Goal: Connect with others: Share content

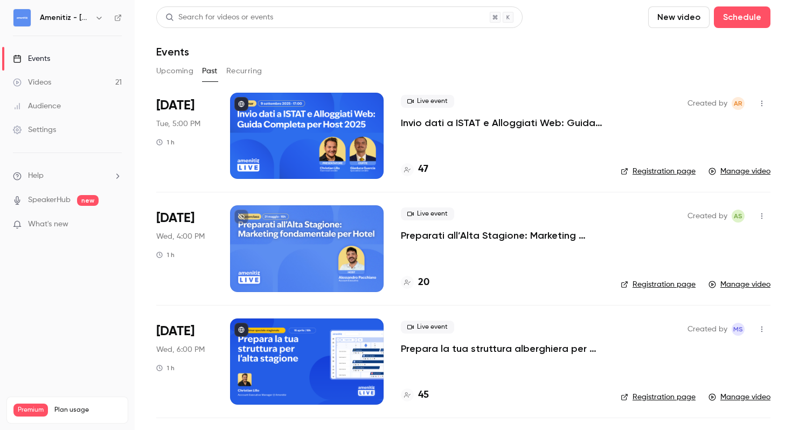
click at [89, 16] on h6 "Amenitiz - [GEOGRAPHIC_DATA] 🇮🇹" at bounding box center [65, 17] width 51 height 11
click at [98, 17] on icon "button" at bounding box center [99, 17] width 9 height 9
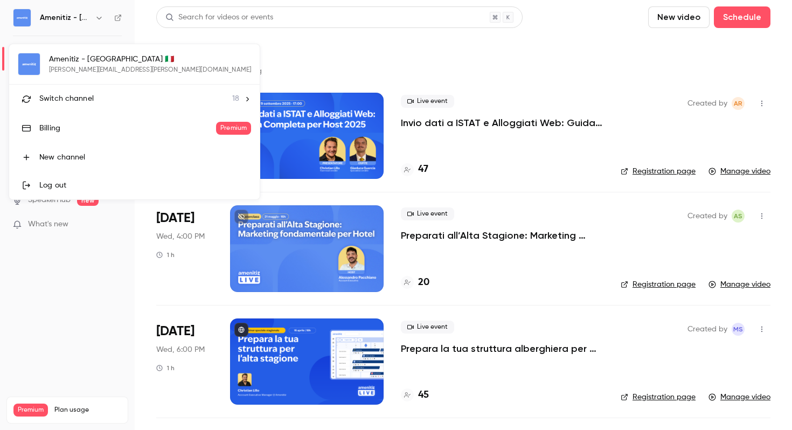
click at [81, 90] on li "Switch channel 18" at bounding box center [134, 99] width 251 height 29
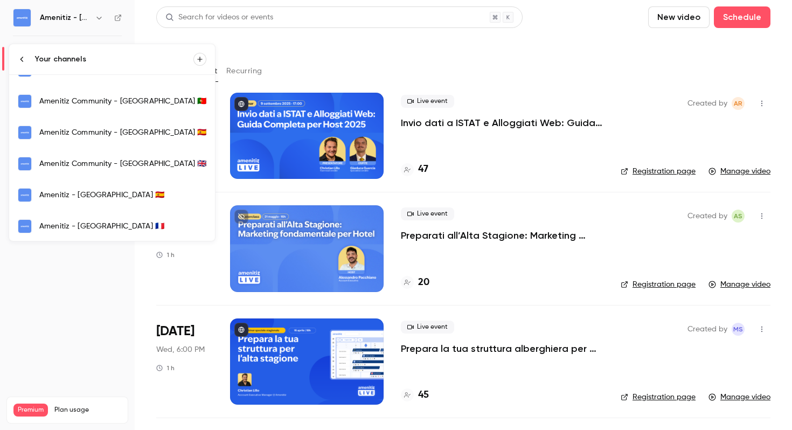
scroll to position [259, 0]
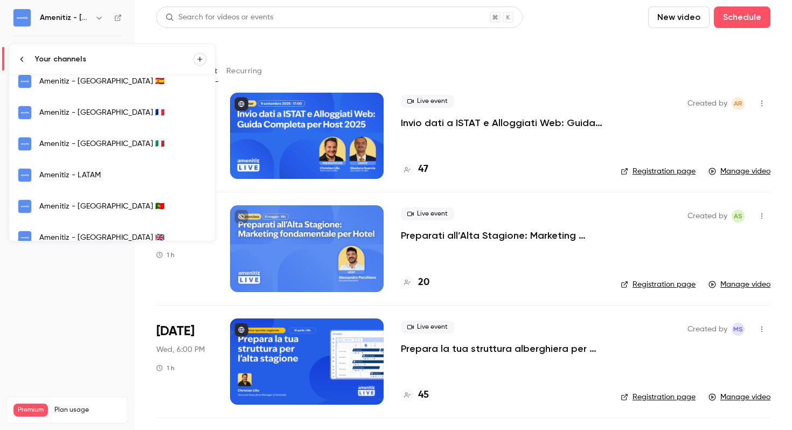
click at [112, 213] on link "Amenitiz - [GEOGRAPHIC_DATA] 🇵🇹" at bounding box center [112, 206] width 206 height 31
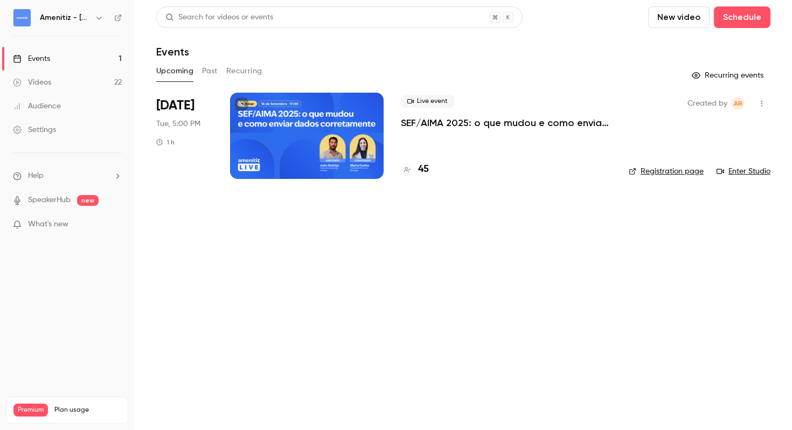
click at [753, 172] on link "Enter Studio" at bounding box center [744, 171] width 54 height 11
click at [765, 106] on icon "button" at bounding box center [762, 104] width 9 height 8
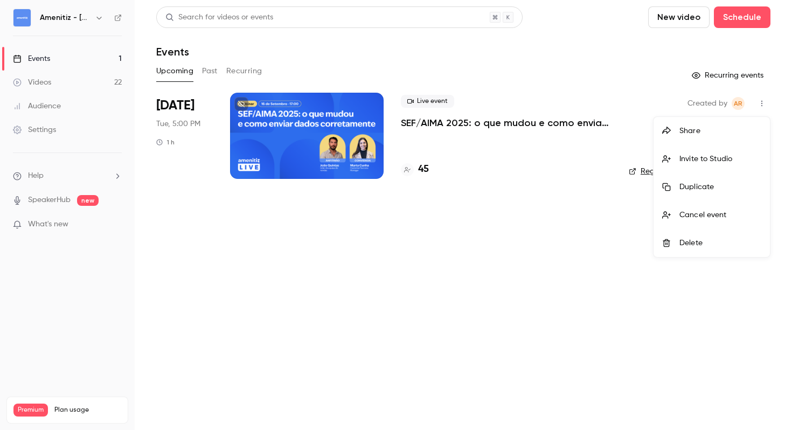
click at [713, 158] on div "Invite to Studio" at bounding box center [721, 159] width 82 height 11
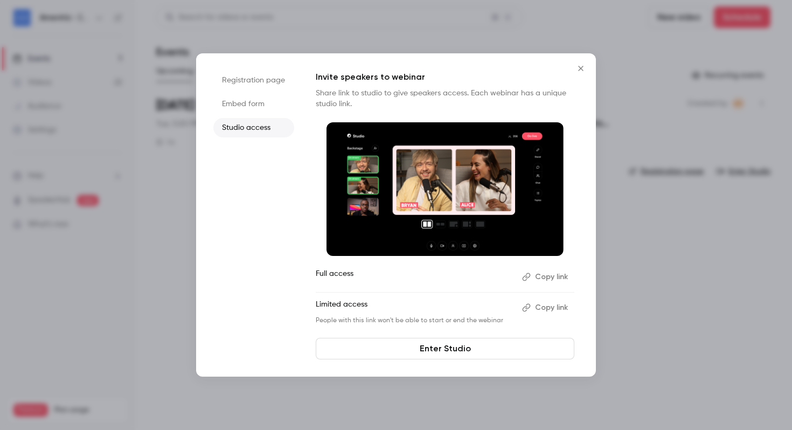
click at [557, 274] on button "Copy link" at bounding box center [546, 276] width 57 height 17
click at [578, 72] on icon "Close" at bounding box center [580, 68] width 13 height 9
